Goal: Information Seeking & Learning: Learn about a topic

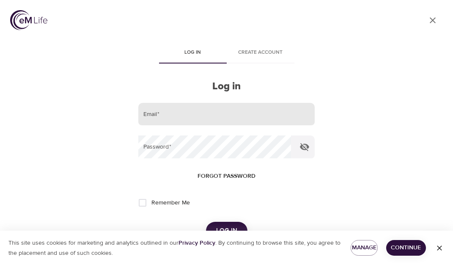
click at [164, 114] on input "email" at bounding box center [226, 114] width 176 height 23
type input "[EMAIL_ADDRESS][DOMAIN_NAME]"
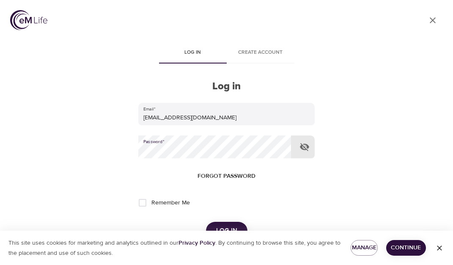
click at [226, 230] on button "Log in" at bounding box center [226, 231] width 41 height 18
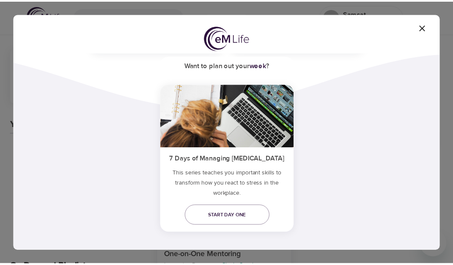
scroll to position [179, 0]
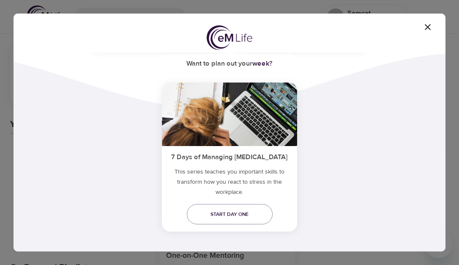
click at [428, 27] on icon "button" at bounding box center [428, 27] width 6 height 6
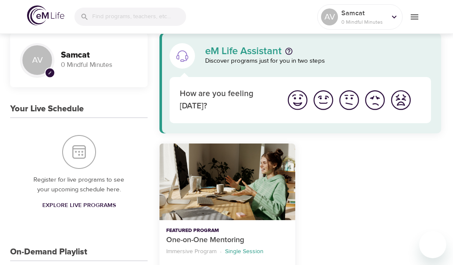
scroll to position [0, 0]
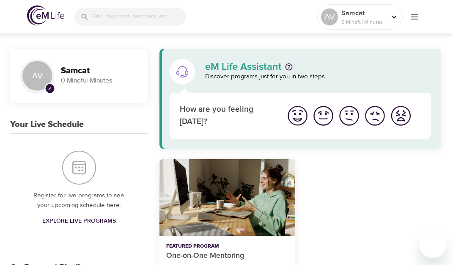
click at [414, 17] on icon "menu" at bounding box center [415, 16] width 8 height 5
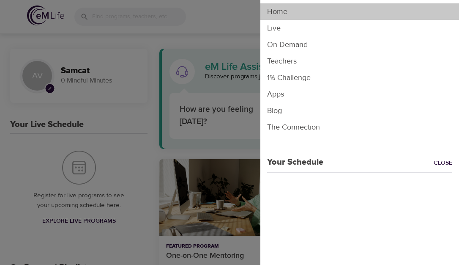
click at [414, 17] on li "Home" at bounding box center [359, 11] width 199 height 16
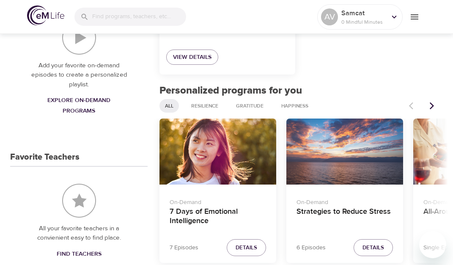
scroll to position [274, 0]
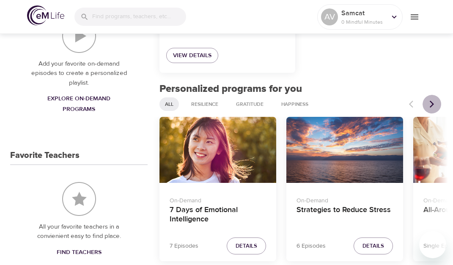
click at [430, 103] on icon "Next items" at bounding box center [432, 104] width 8 height 8
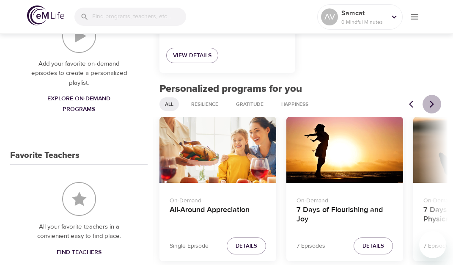
click at [431, 105] on icon "Next items" at bounding box center [432, 104] width 8 height 8
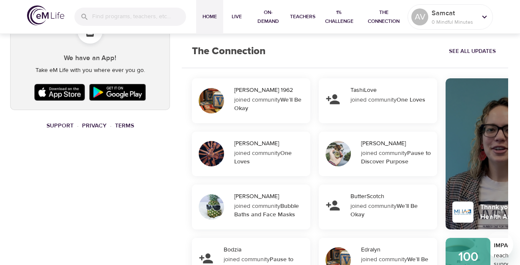
scroll to position [532, 0]
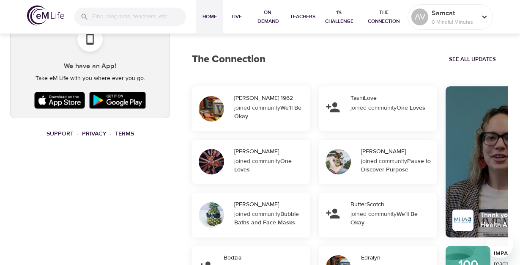
click at [452, 58] on span "See All Updates" at bounding box center [472, 60] width 47 height 10
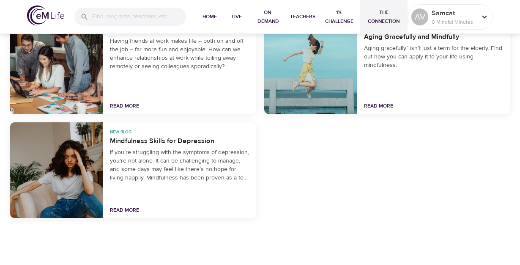
scroll to position [1927, 0]
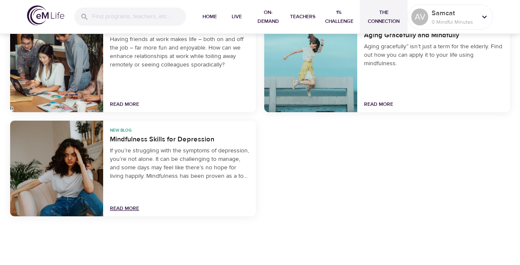
click at [133, 208] on link "Read More" at bounding box center [124, 208] width 29 height 7
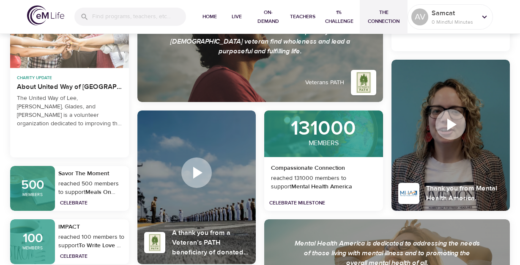
scroll to position [1439, 0]
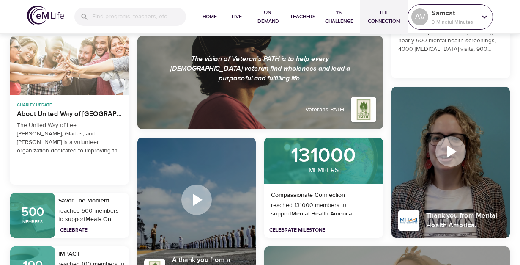
click at [452, 15] on icon at bounding box center [484, 16] width 9 height 9
click at [452, 16] on icon at bounding box center [484, 16] width 5 height 3
click at [442, 18] on p "0 Mindful Minutes" at bounding box center [454, 22] width 45 height 8
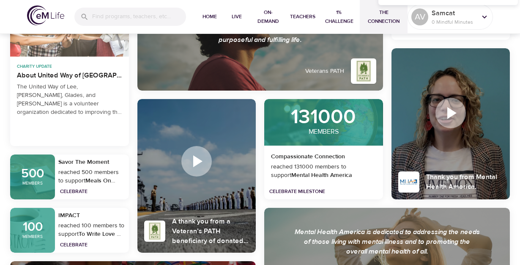
scroll to position [1479, 0]
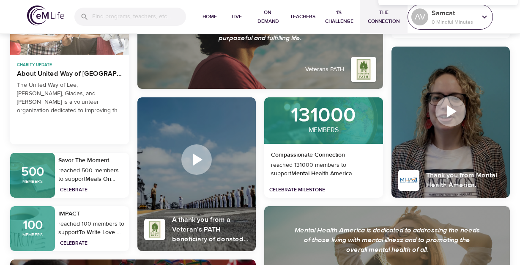
click at [452, 16] on icon at bounding box center [484, 16] width 9 height 9
click at [415, 20] on div "AV" at bounding box center [419, 16] width 17 height 17
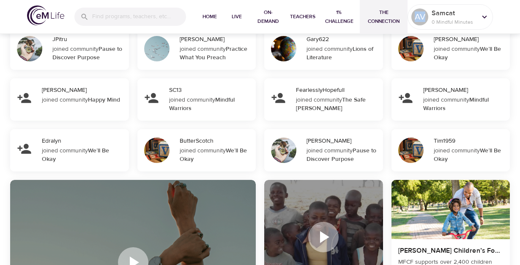
scroll to position [880, 0]
